Goal: Task Accomplishment & Management: Manage account settings

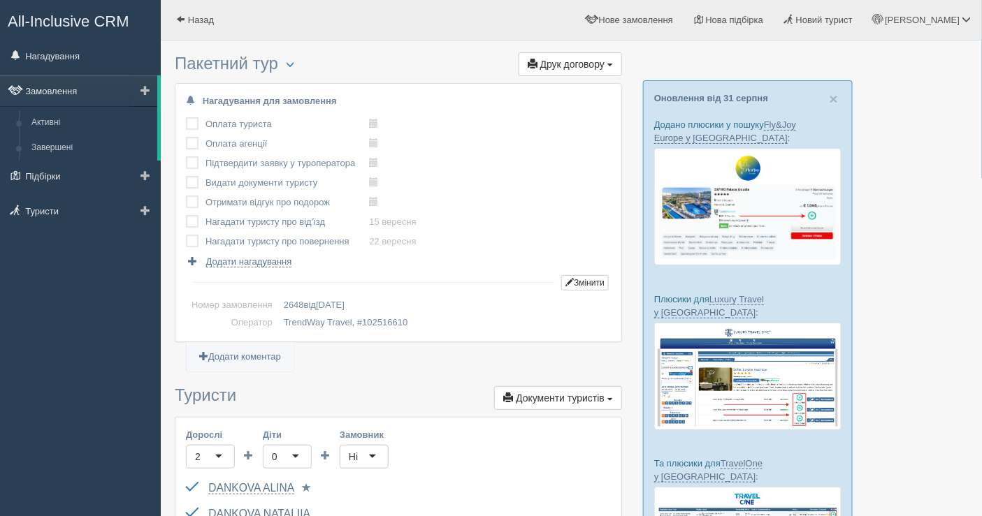
click at [58, 101] on link "Замовлення" at bounding box center [78, 90] width 157 height 31
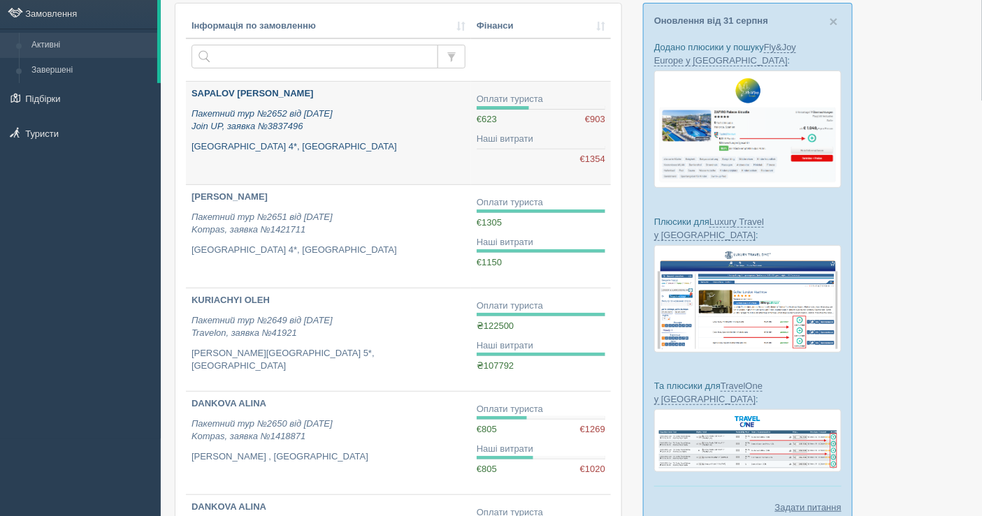
scroll to position [78, 0]
click at [332, 132] on div "SAPALOV VOLODYMYR Пакетний тур №2652 від 30.08.2025 Join UP, заявка №3837496 Gr…" at bounding box center [328, 120] width 274 height 66
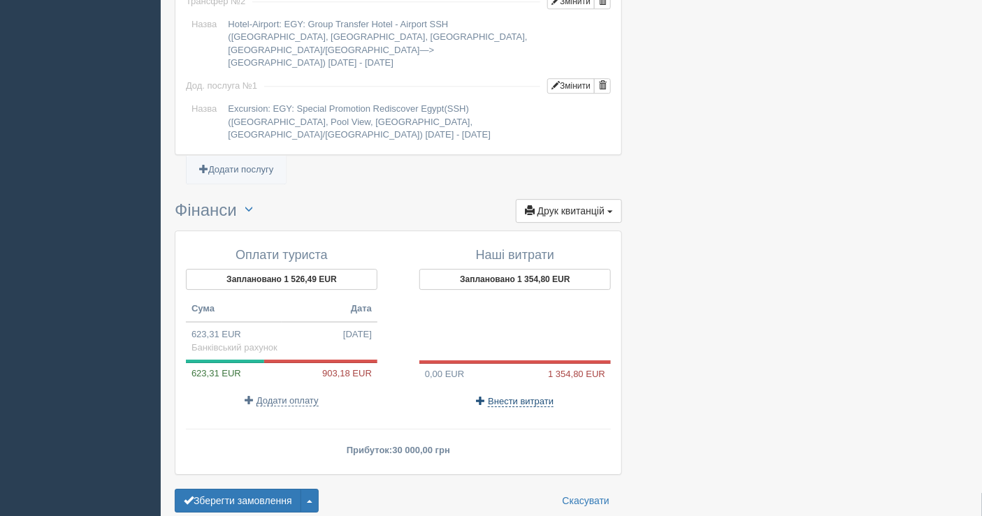
scroll to position [1313, 0]
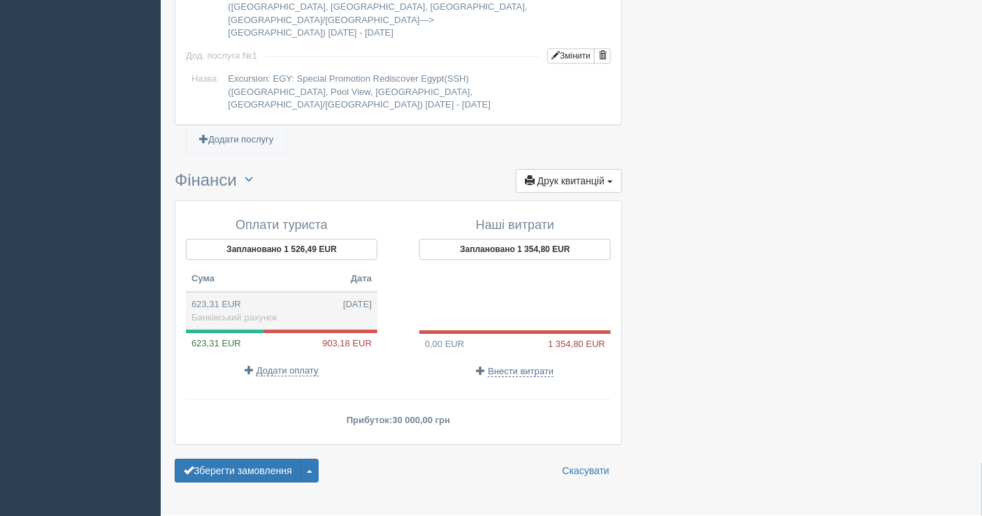
click at [254, 292] on td "623,31 EUR [DATE] Банківський рахунок" at bounding box center [281, 311] width 191 height 38
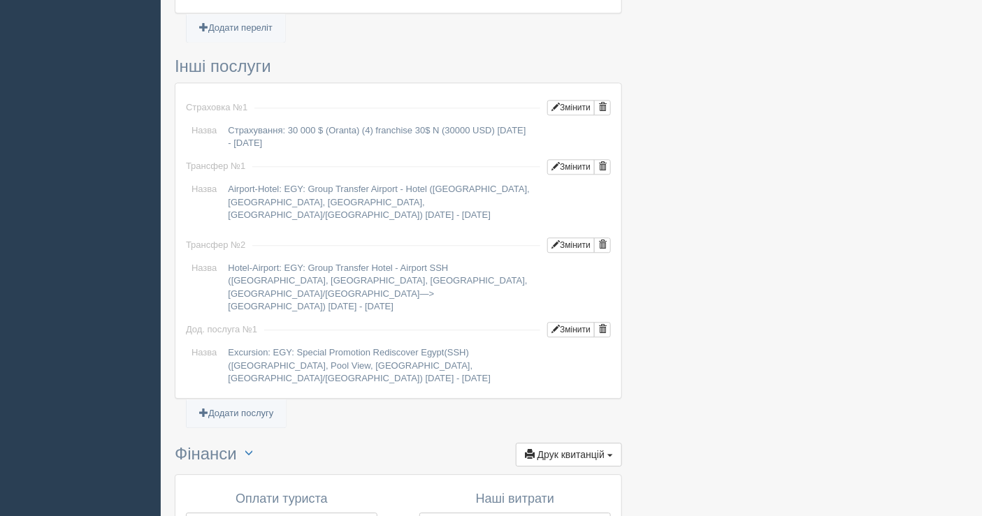
type input "30000.00"
type input "48.13"
select select "1598"
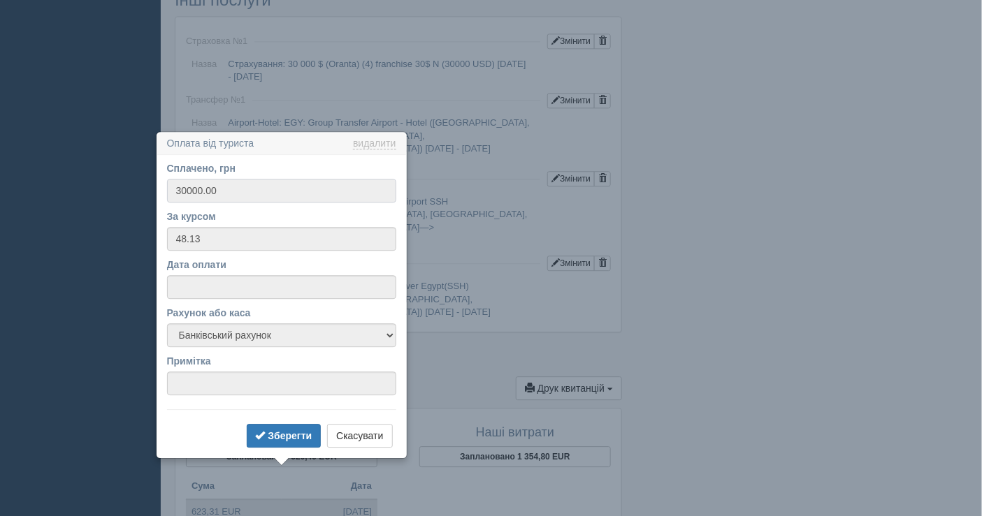
scroll to position [1237, 0]
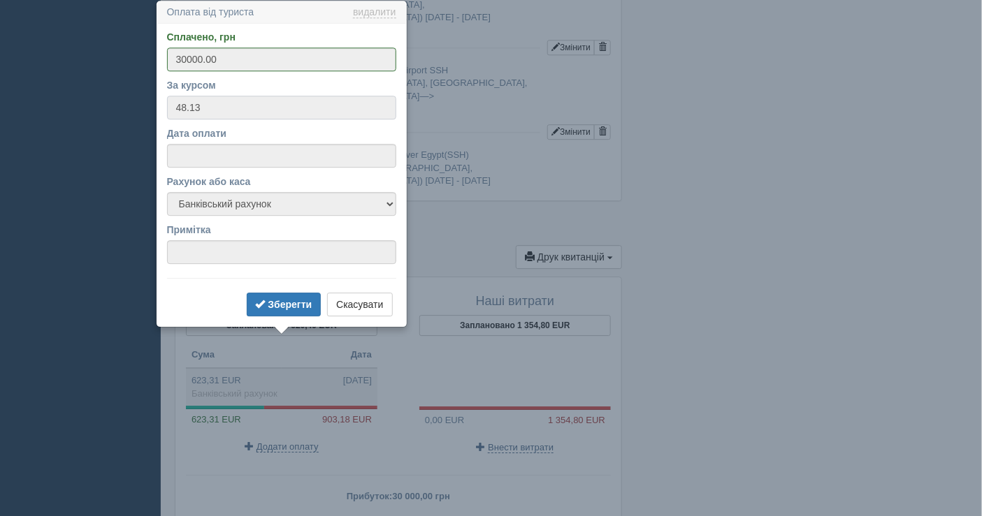
drag, startPoint x: 205, startPoint y: 108, endPoint x: 156, endPoint y: 107, distance: 48.2
click at [157, 107] on div "Сплачено, грн 30000.00 За курсом 48.13 Дата оплати Рахунок або каса Банківський…" at bounding box center [281, 175] width 249 height 303
click at [386, 304] on button "Скасувати" at bounding box center [359, 305] width 65 height 24
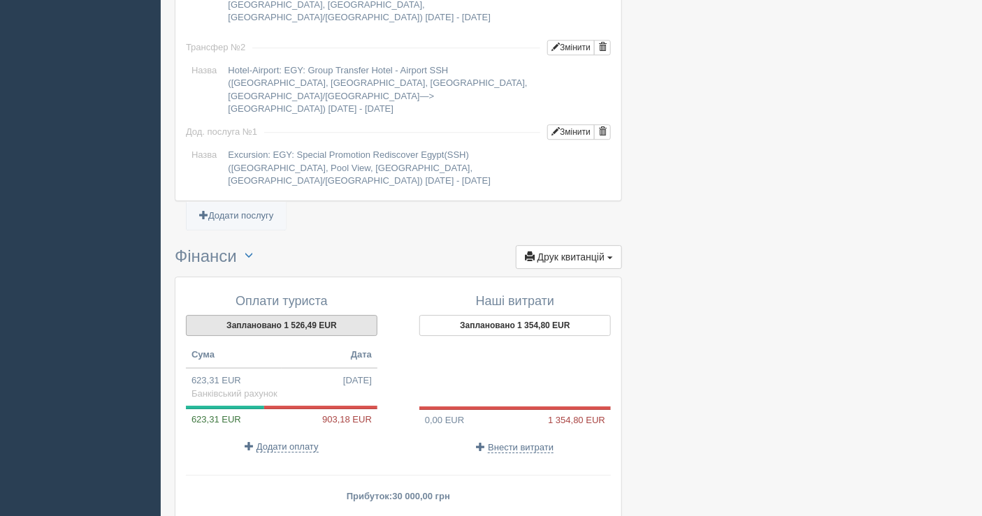
click at [266, 315] on button "Заплановано 1 526,49 EUR" at bounding box center [281, 325] width 191 height 21
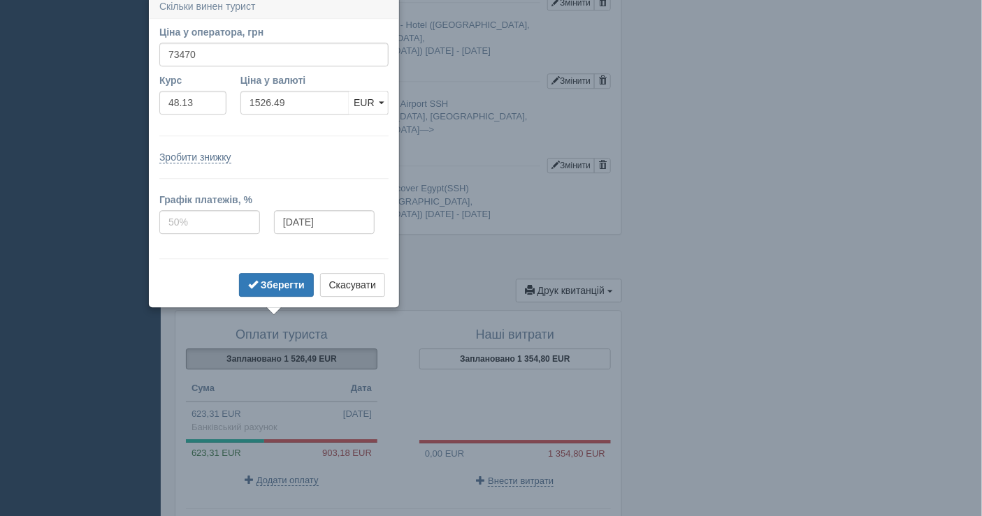
scroll to position [1197, 0]
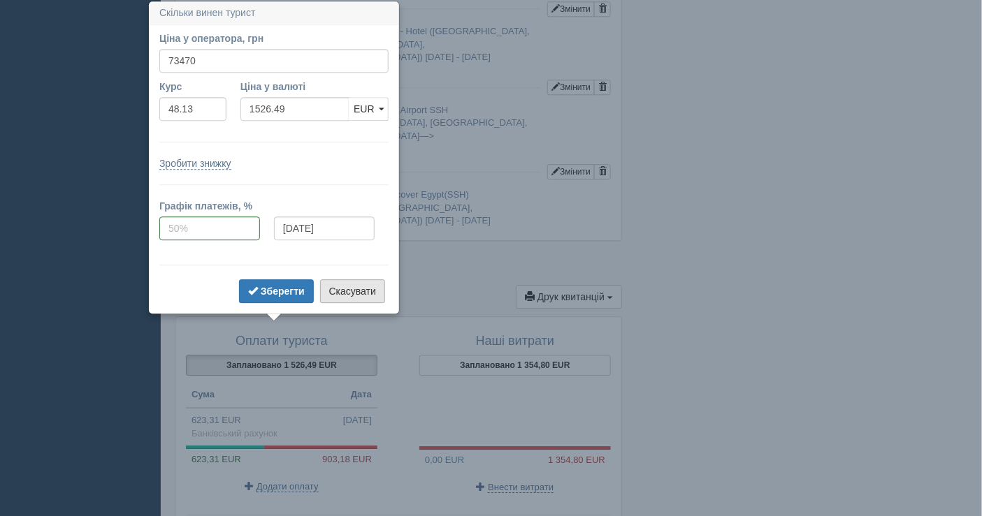
click at [344, 279] on button "Скасувати" at bounding box center [352, 291] width 65 height 24
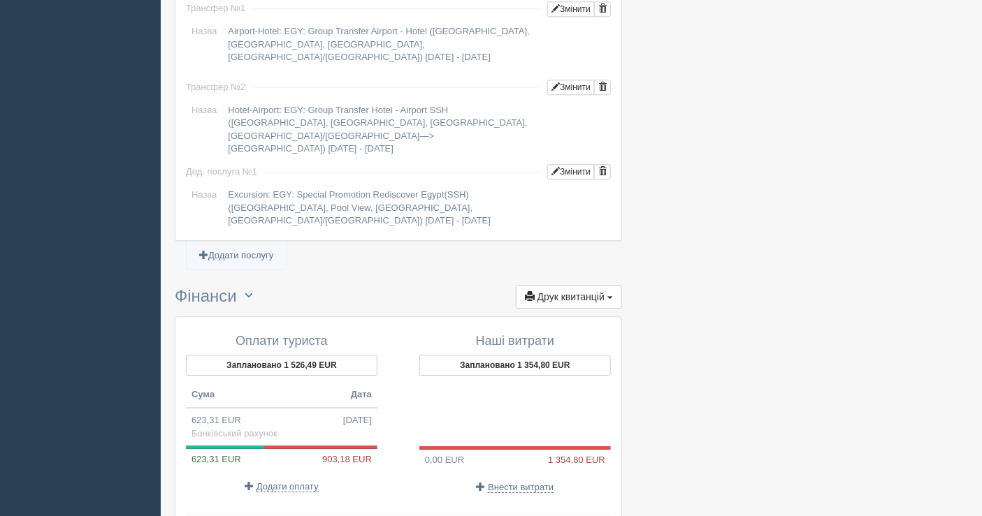
drag, startPoint x: 521, startPoint y: 333, endPoint x: 502, endPoint y: 400, distance: 69.7
click at [502, 400] on div "Наші витрати Заплановано 1 354,80 EUR 0,00 EUR 1 354,80 EUR Внести витрати" at bounding box center [507, 414] width 219 height 173
click at [514, 481] on p "Внести витрати" at bounding box center [514, 487] width 191 height 13
click at [514, 482] on span "Внести витрати" at bounding box center [521, 487] width 66 height 11
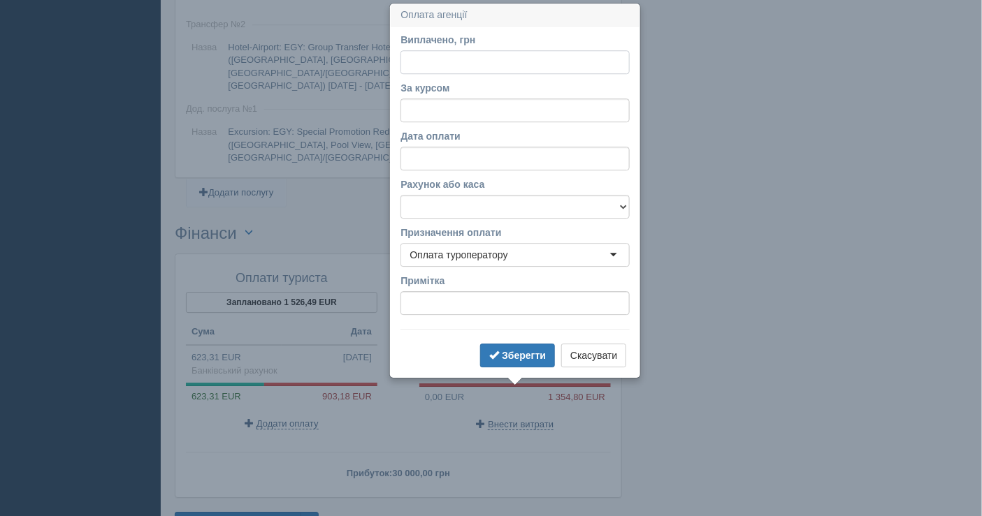
scroll to position [1262, 0]
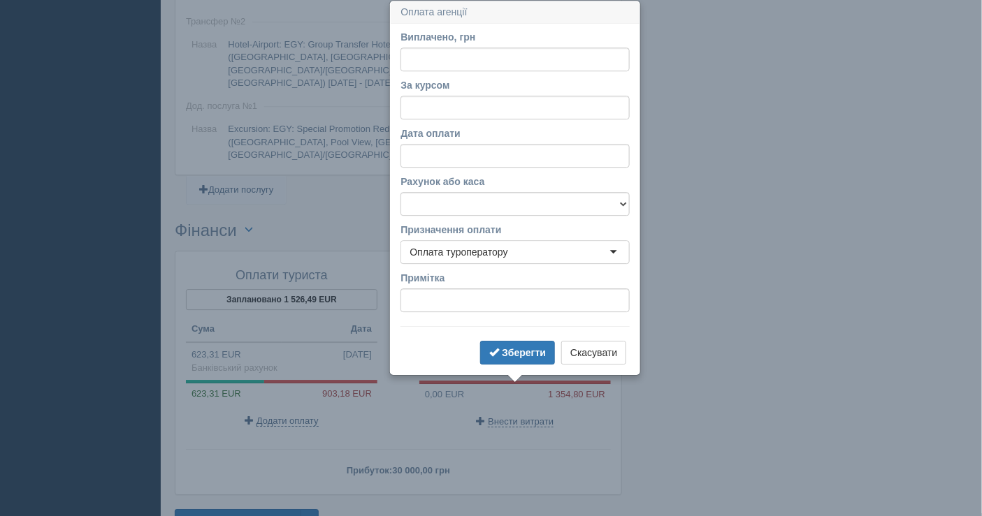
click at [456, 94] on div "За курсом" at bounding box center [514, 98] width 229 height 41
click at [456, 99] on input "За курсом" at bounding box center [514, 108] width 229 height 24
paste input "48.13"
type input "48.13"
click at [450, 50] on input "Виплачено, грн" at bounding box center [514, 60] width 229 height 24
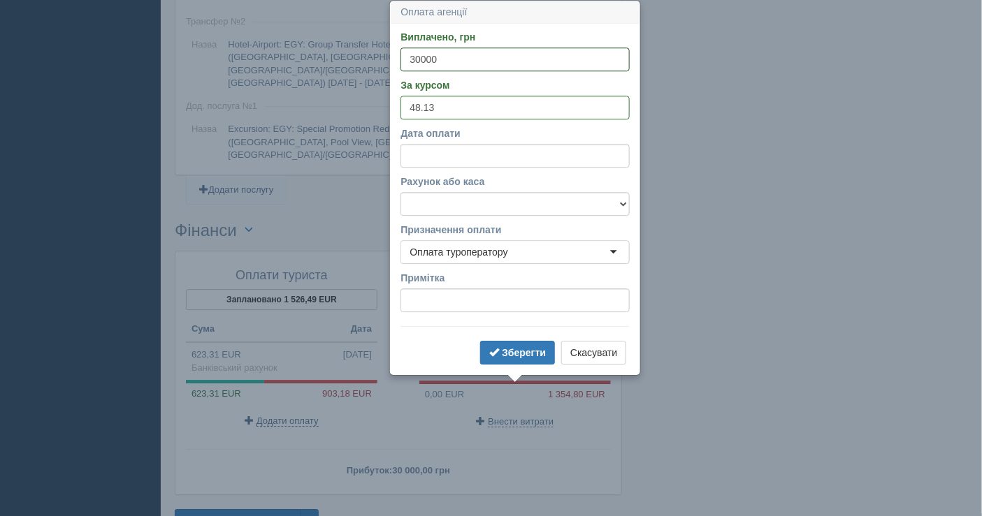
type input "30000"
click at [482, 207] on select "Банківський рахунок Готівкова каса" at bounding box center [514, 204] width 229 height 24
select select "1598"
click at [400, 192] on select "Банківський рахунок Готівкова каса" at bounding box center [514, 204] width 229 height 24
click at [469, 148] on input "Дата оплати" at bounding box center [514, 156] width 229 height 24
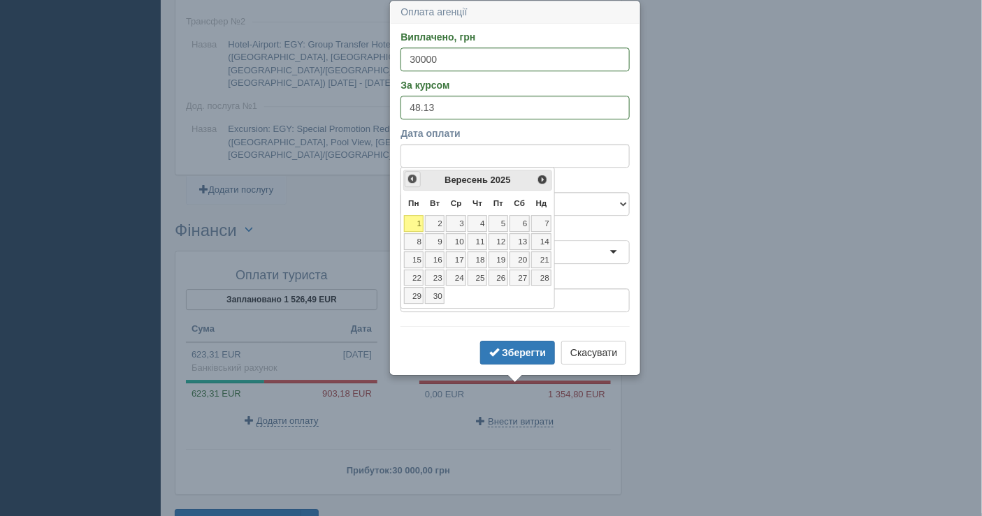
click at [409, 173] on span "<Попер" at bounding box center [412, 178] width 11 height 11
click at [546, 289] on link "31" at bounding box center [541, 295] width 21 height 17
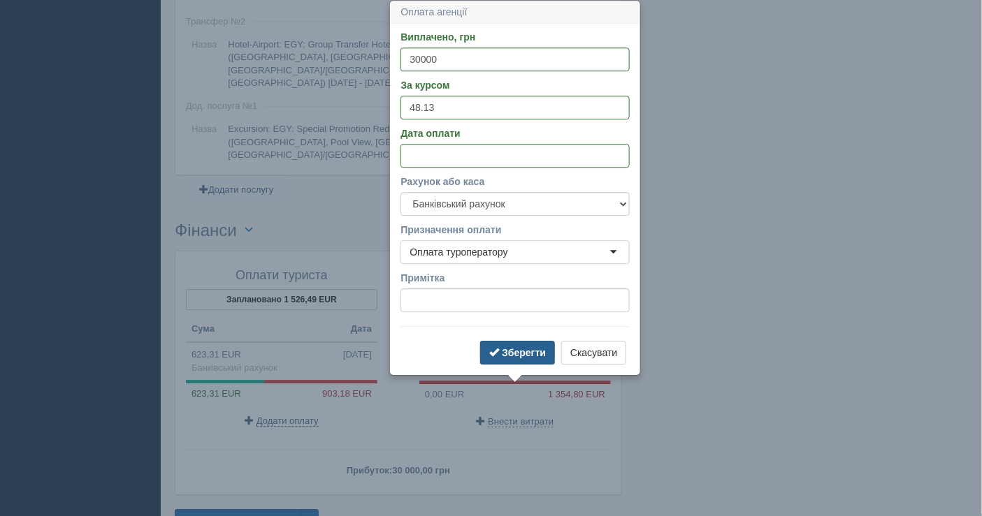
click at [526, 347] on b "Зберегти" at bounding box center [524, 352] width 44 height 11
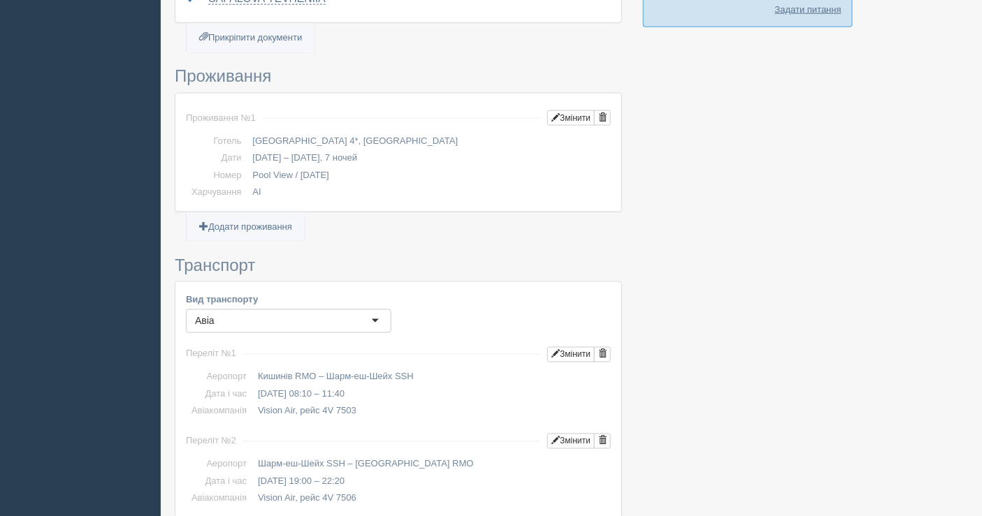
scroll to position [465, 0]
